Goal: Information Seeking & Learning: Learn about a topic

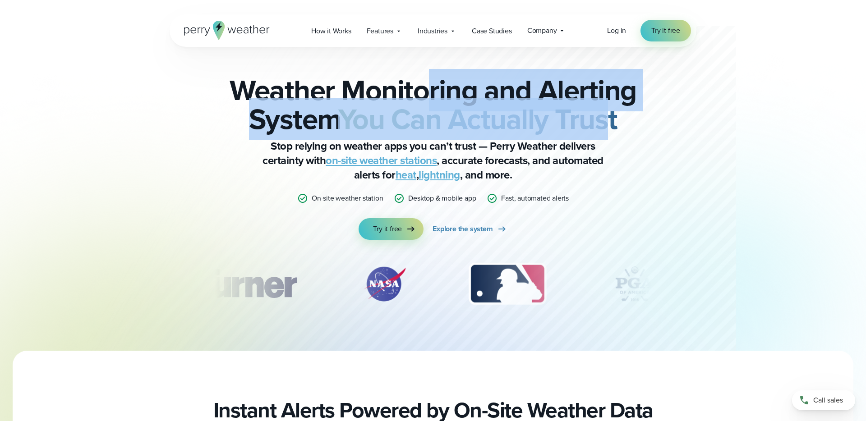
drag, startPoint x: 425, startPoint y: 80, endPoint x: 616, endPoint y: 115, distance: 194.9
click at [616, 115] on h2 "Weather Monitoring and Alerting System You Can Actually Trust" at bounding box center [433, 105] width 437 height 58
click at [616, 115] on strong "You Can Actually Trust" at bounding box center [477, 119] width 279 height 42
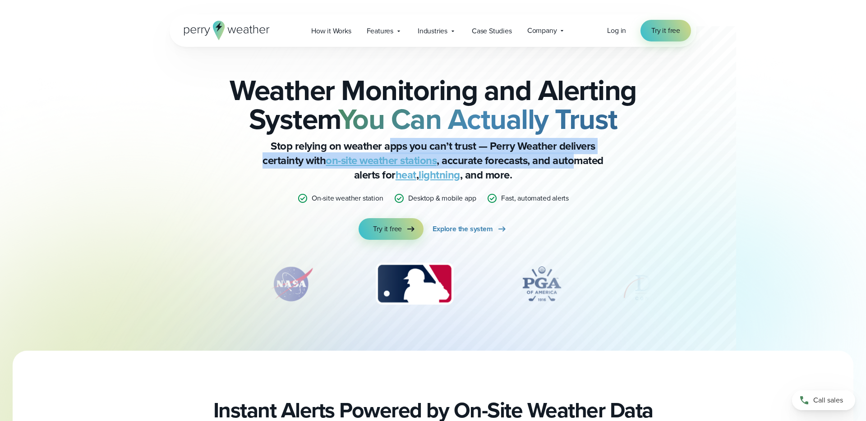
drag, startPoint x: 396, startPoint y: 147, endPoint x: 574, endPoint y: 162, distance: 179.4
click at [574, 162] on p "Stop relying on weather apps you can’t trust — Perry Weather delivers certainty…" at bounding box center [433, 160] width 361 height 43
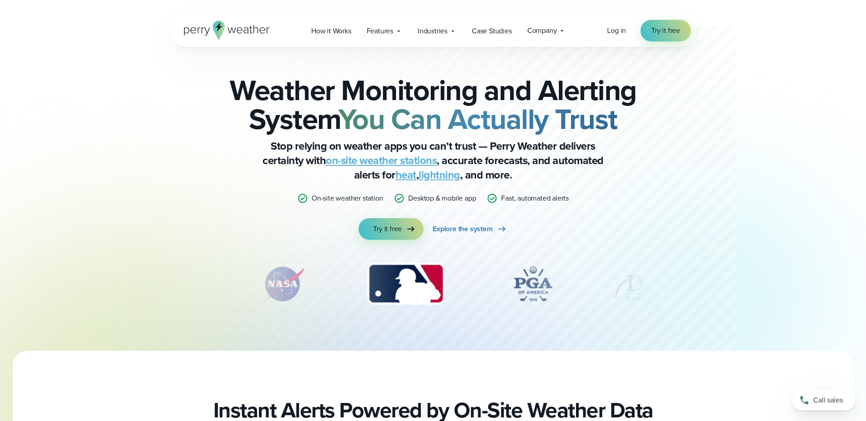
drag, startPoint x: 574, startPoint y: 162, endPoint x: 421, endPoint y: 161, distance: 153.4
click at [574, 162] on p "Stop relying on weather apps you can’t trust — Perry Weather delivers certainty…" at bounding box center [433, 160] width 361 height 43
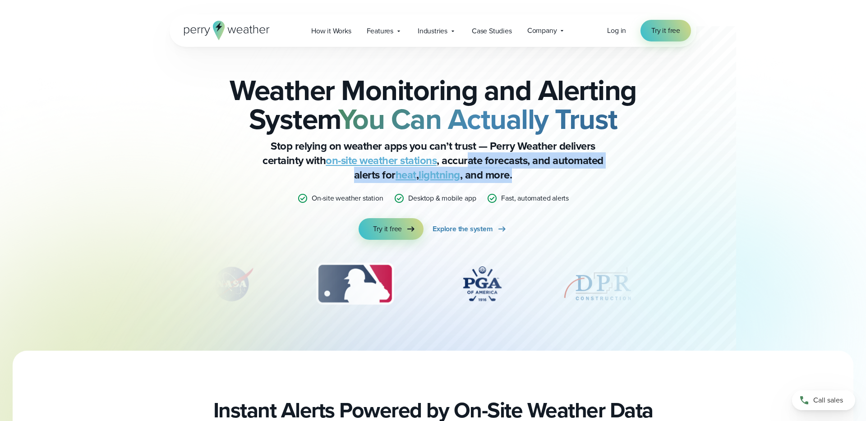
drag, startPoint x: 510, startPoint y: 164, endPoint x: 530, endPoint y: 178, distance: 23.7
click at [530, 178] on p "Stop relying on weather apps you can’t trust — Perry Weather delivers certainty…" at bounding box center [433, 160] width 361 height 43
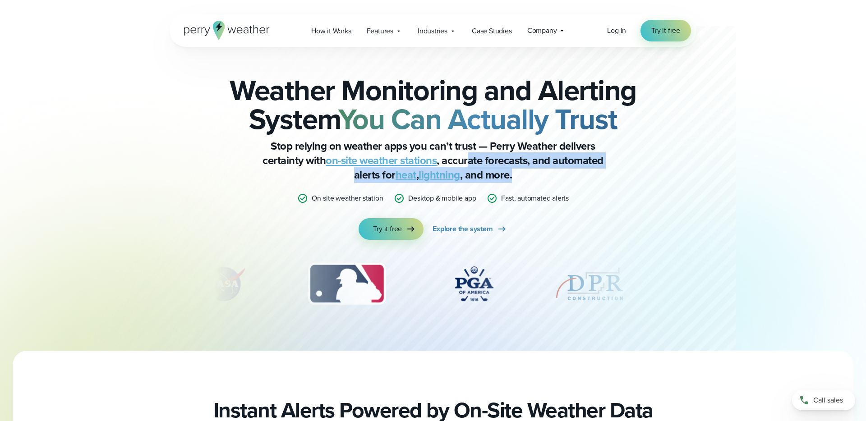
click at [530, 178] on p "Stop relying on weather apps you can’t trust — Perry Weather delivers certainty…" at bounding box center [433, 160] width 361 height 43
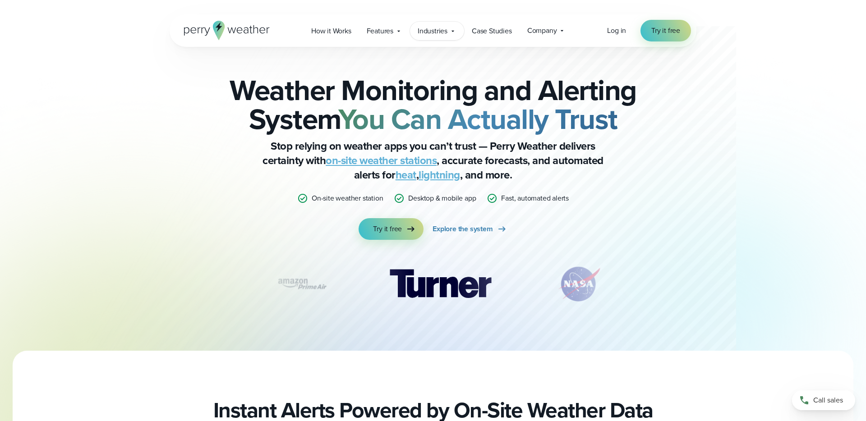
click at [434, 31] on span "Industries" at bounding box center [433, 31] width 30 height 11
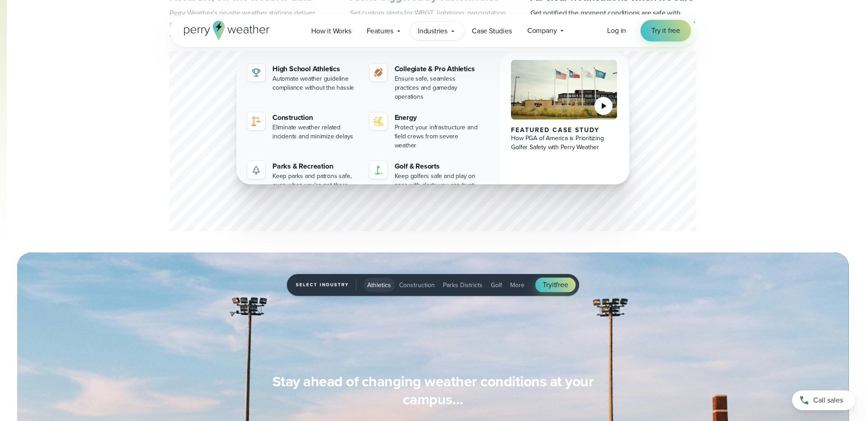
scroll to position [502, 0]
